Goal: Task Accomplishment & Management: Use online tool/utility

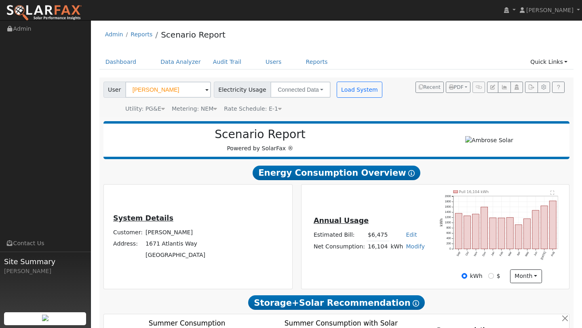
scroll to position [380, 0]
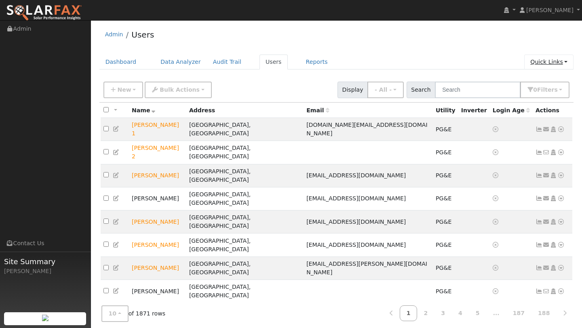
click at [544, 59] on link "Quick Links" at bounding box center [549, 62] width 49 height 15
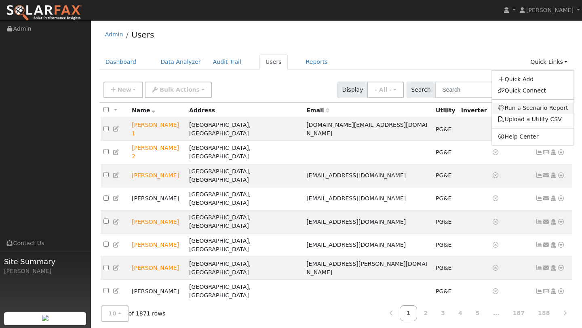
click at [530, 108] on link "Run a Scenario Report" at bounding box center [533, 108] width 82 height 11
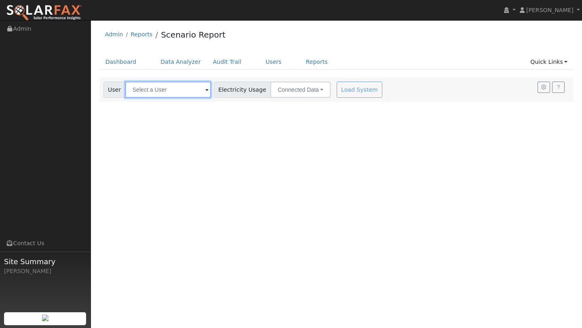
click at [147, 93] on input "text" at bounding box center [168, 90] width 86 height 16
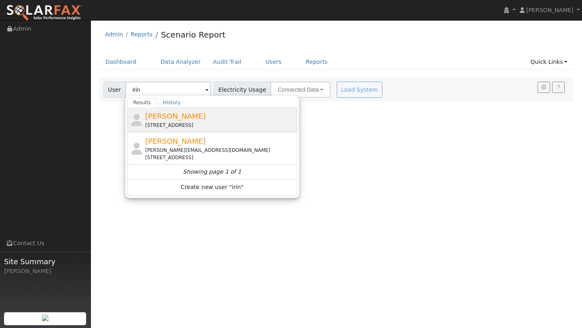
click at [170, 117] on span "[PERSON_NAME]" at bounding box center [175, 116] width 61 height 8
type input "[PERSON_NAME]"
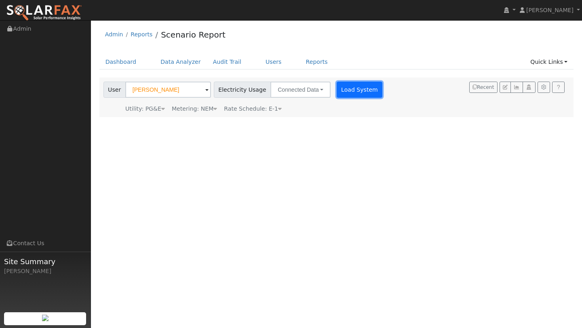
click at [354, 89] on button "Load System" at bounding box center [360, 90] width 46 height 16
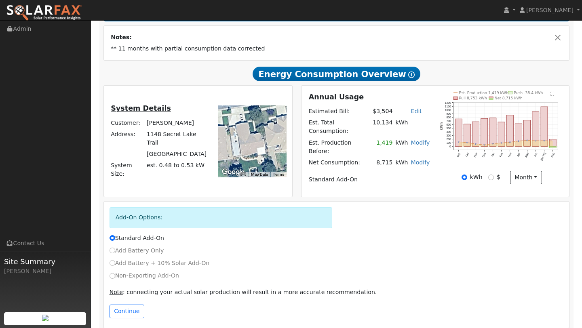
scroll to position [140, 0]
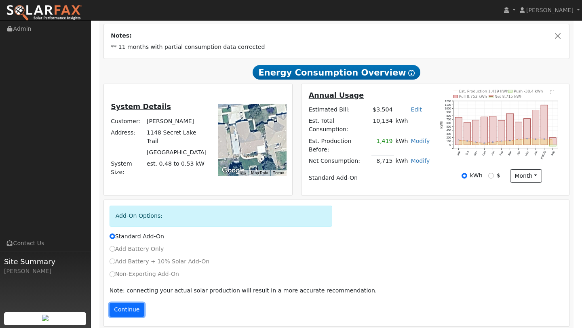
click at [130, 305] on button "Continue" at bounding box center [127, 310] width 35 height 14
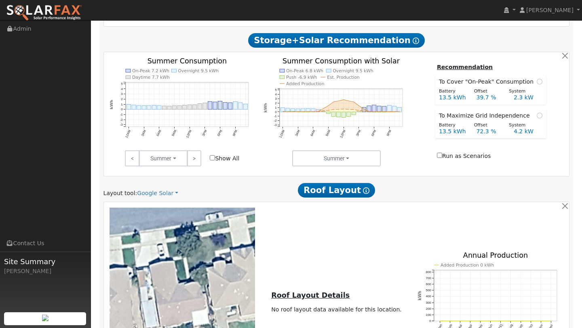
scroll to position [403, 0]
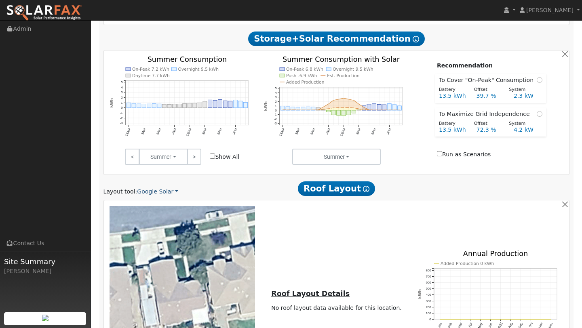
click at [150, 188] on link "Google Solar" at bounding box center [157, 192] width 41 height 8
click at [153, 218] on link "Aurora" at bounding box center [164, 221] width 56 height 11
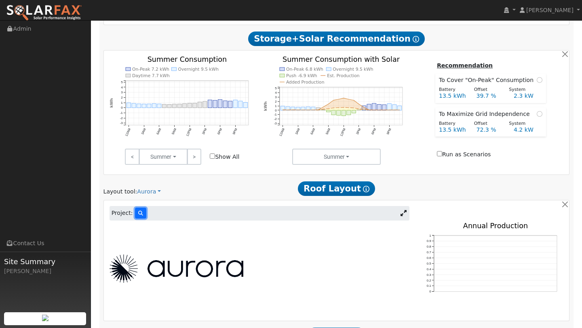
click at [141, 211] on icon at bounding box center [140, 213] width 5 height 5
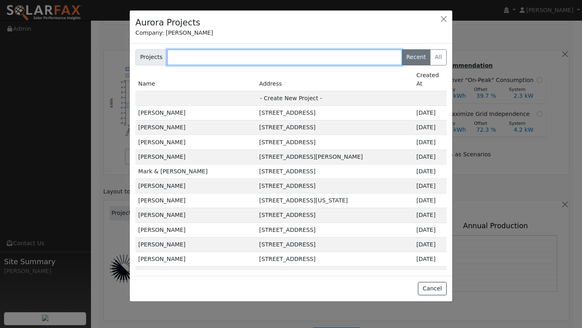
click at [225, 53] on input "text" at bounding box center [284, 57] width 235 height 16
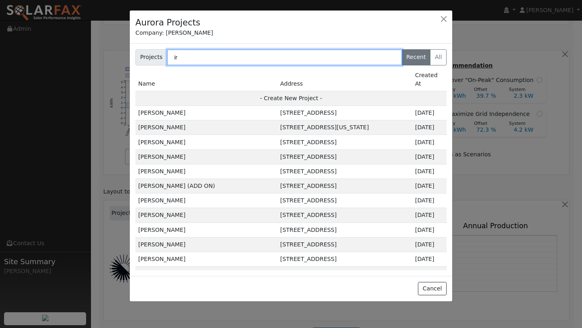
type input "i"
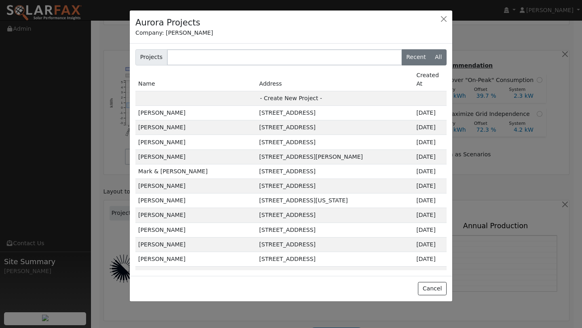
click at [442, 58] on label "All" at bounding box center [438, 57] width 17 height 16
click at [140, 55] on input "All" at bounding box center [137, 51] width 5 height 5
radio input "true"
radio input "false"
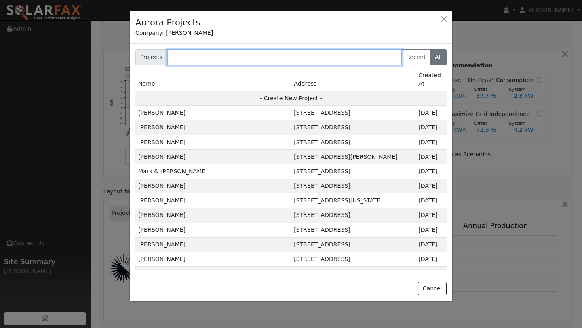
click at [211, 58] on input "text" at bounding box center [284, 57] width 235 height 16
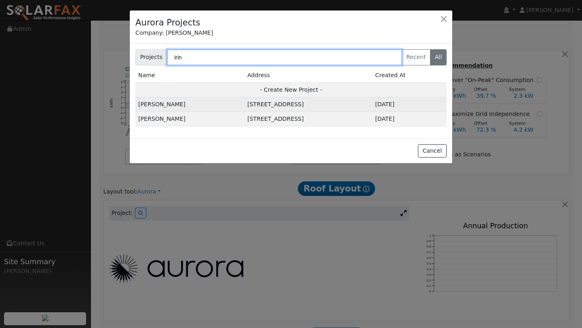
type input "irin"
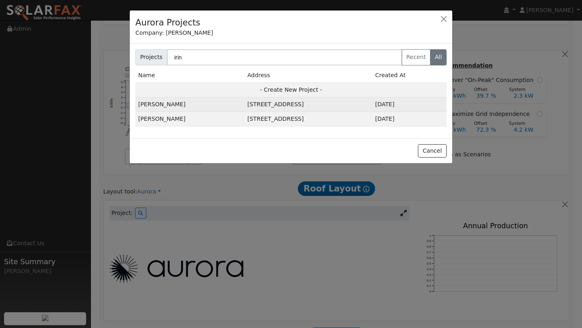
click at [245, 104] on td "[STREET_ADDRESS]" at bounding box center [309, 104] width 128 height 15
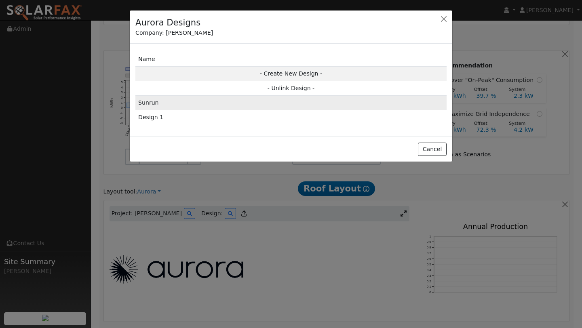
click at [235, 103] on td "Sunrun" at bounding box center [290, 103] width 311 height 15
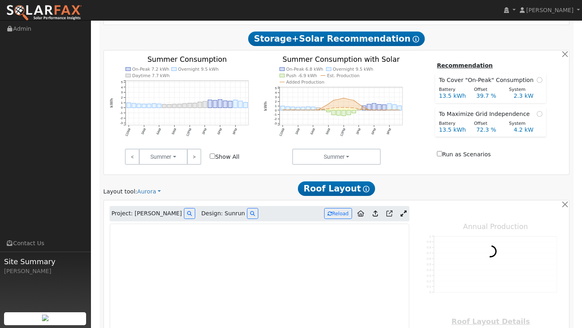
type input "14082"
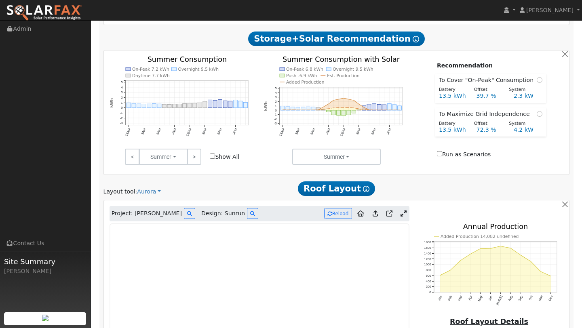
click at [405, 211] on icon at bounding box center [404, 214] width 6 height 6
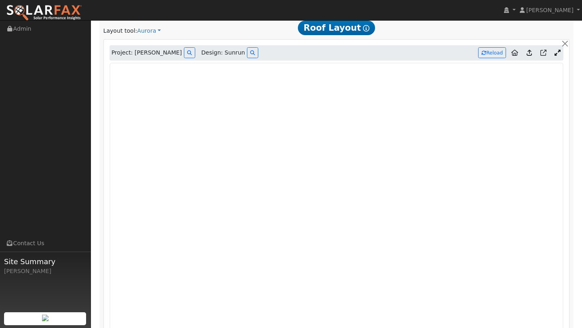
scroll to position [561, 0]
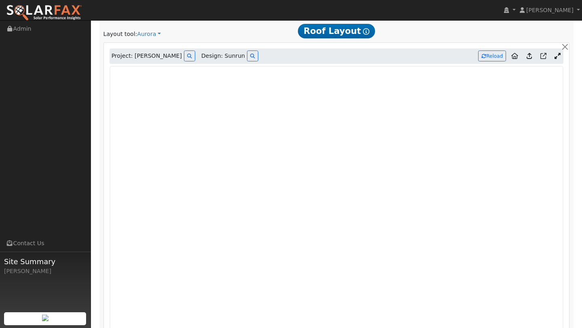
click at [531, 53] on icon at bounding box center [529, 56] width 5 height 6
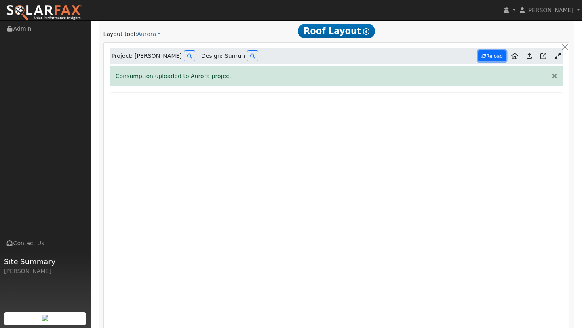
click at [489, 51] on button "Reload" at bounding box center [492, 56] width 28 height 11
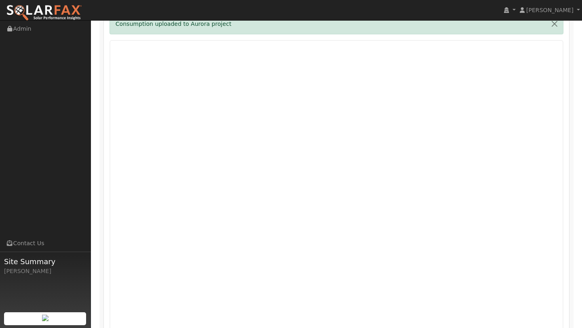
scroll to position [707, 0]
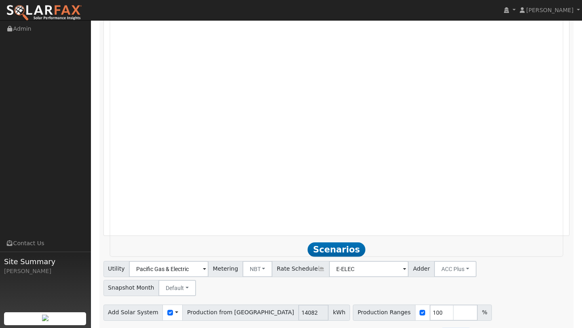
drag, startPoint x: 452, startPoint y: 311, endPoint x: 420, endPoint y: 311, distance: 32.0
type input "4"
drag, startPoint x: 404, startPoint y: 312, endPoint x: 388, endPoint y: 312, distance: 16.2
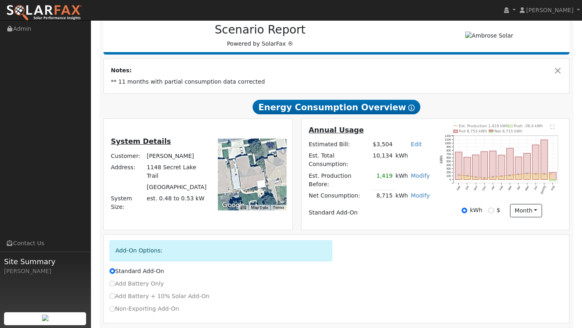
scroll to position [94, 0]
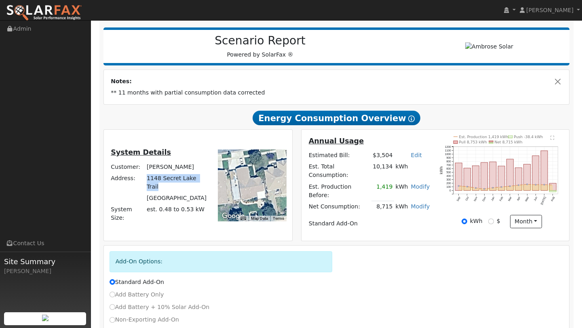
drag, startPoint x: 208, startPoint y: 175, endPoint x: 149, endPoint y: 177, distance: 59.5
click at [149, 177] on td "1148 Secret Lake Trail" at bounding box center [178, 183] width 64 height 20
copy td "1148 Secret Lake Trail"
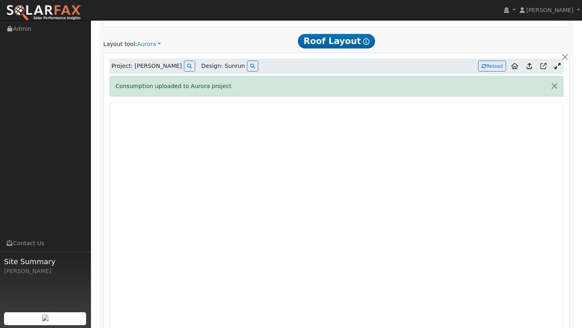
scroll to position [568, 0]
